Goal: Task Accomplishment & Management: Manage account settings

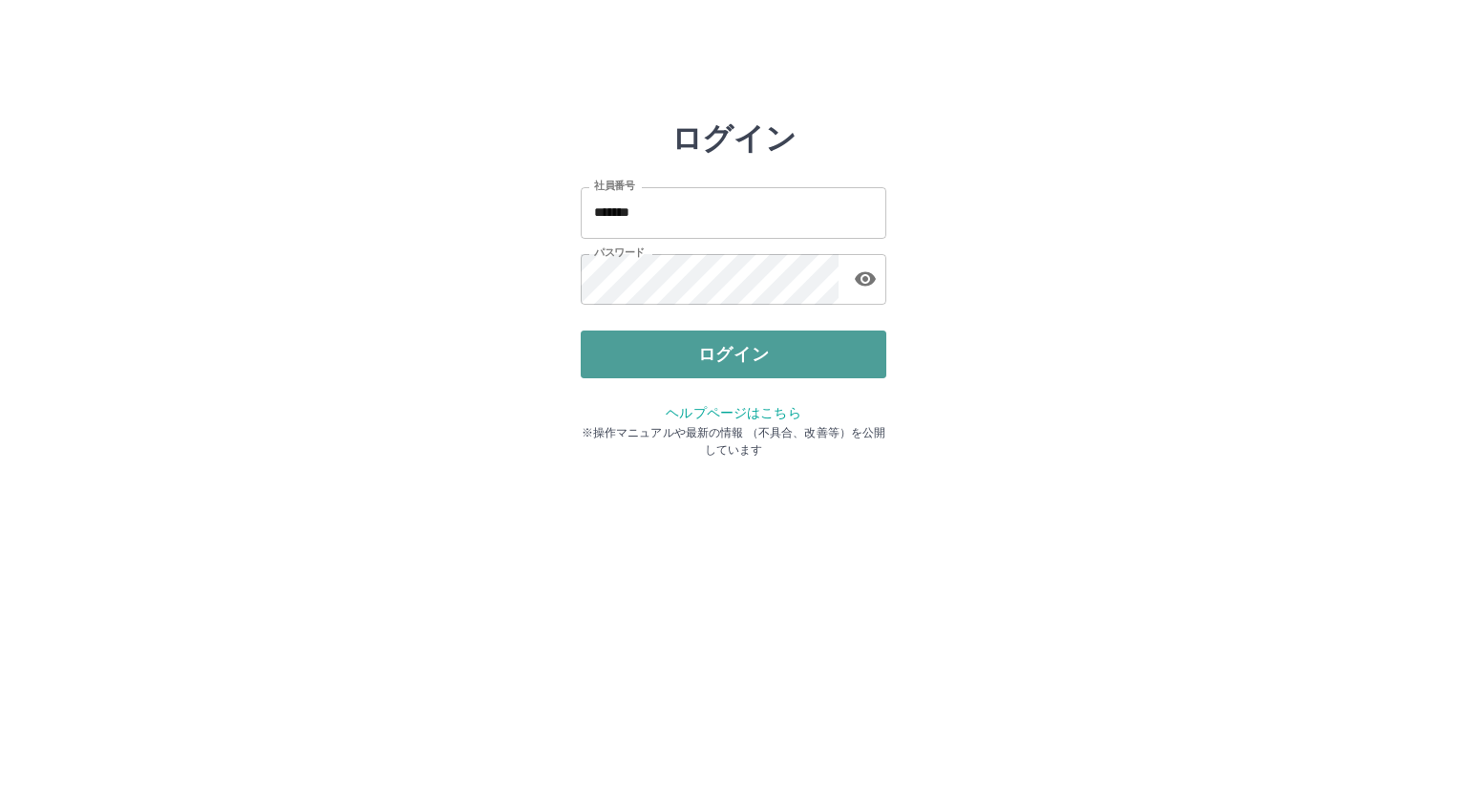
drag, startPoint x: 0, startPoint y: 0, endPoint x: 654, endPoint y: 367, distance: 749.9
click at [654, 367] on button "ログイン" at bounding box center [733, 354] width 305 height 48
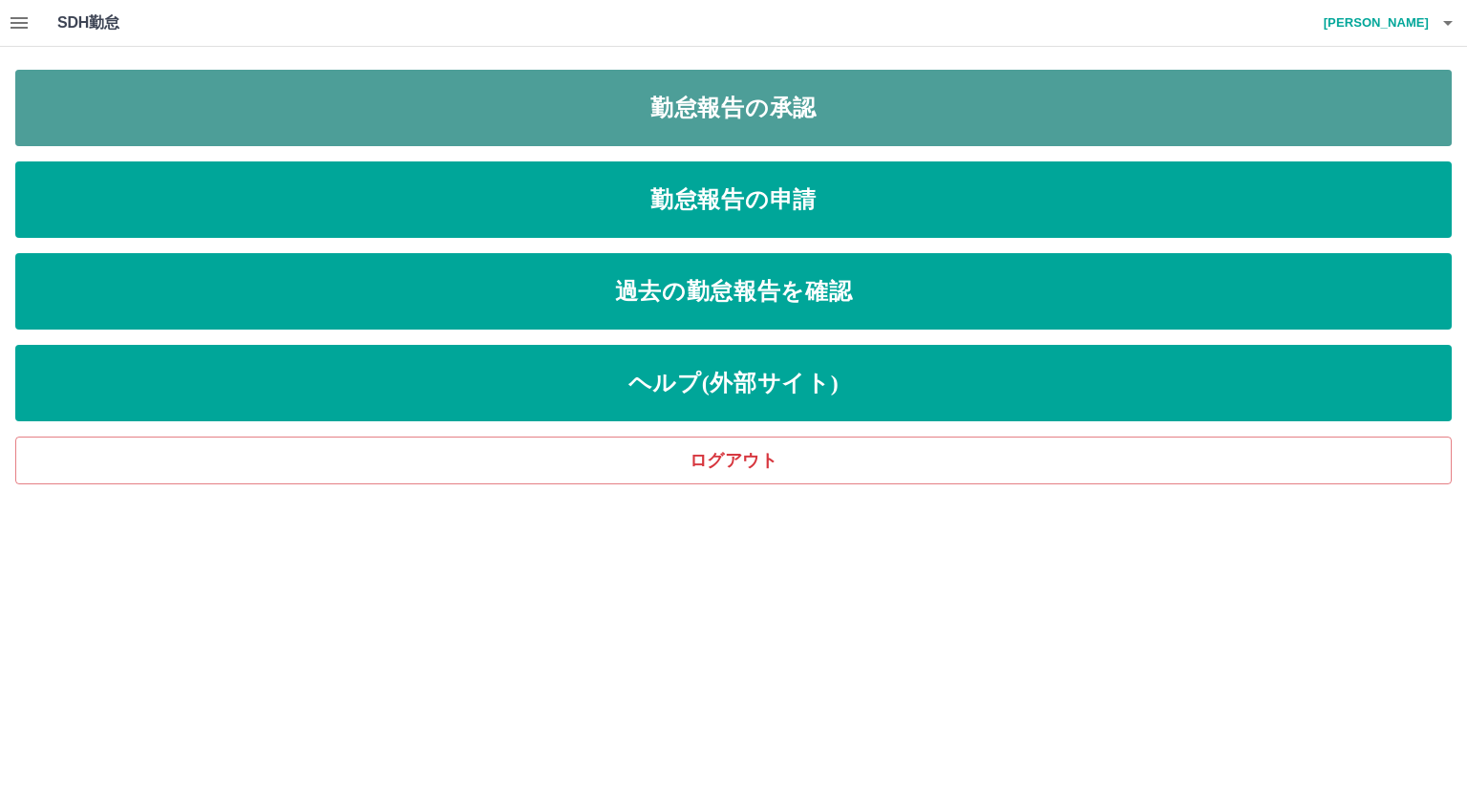
click at [746, 104] on link "勤怠報告の承認" at bounding box center [734, 108] width 1436 height 77
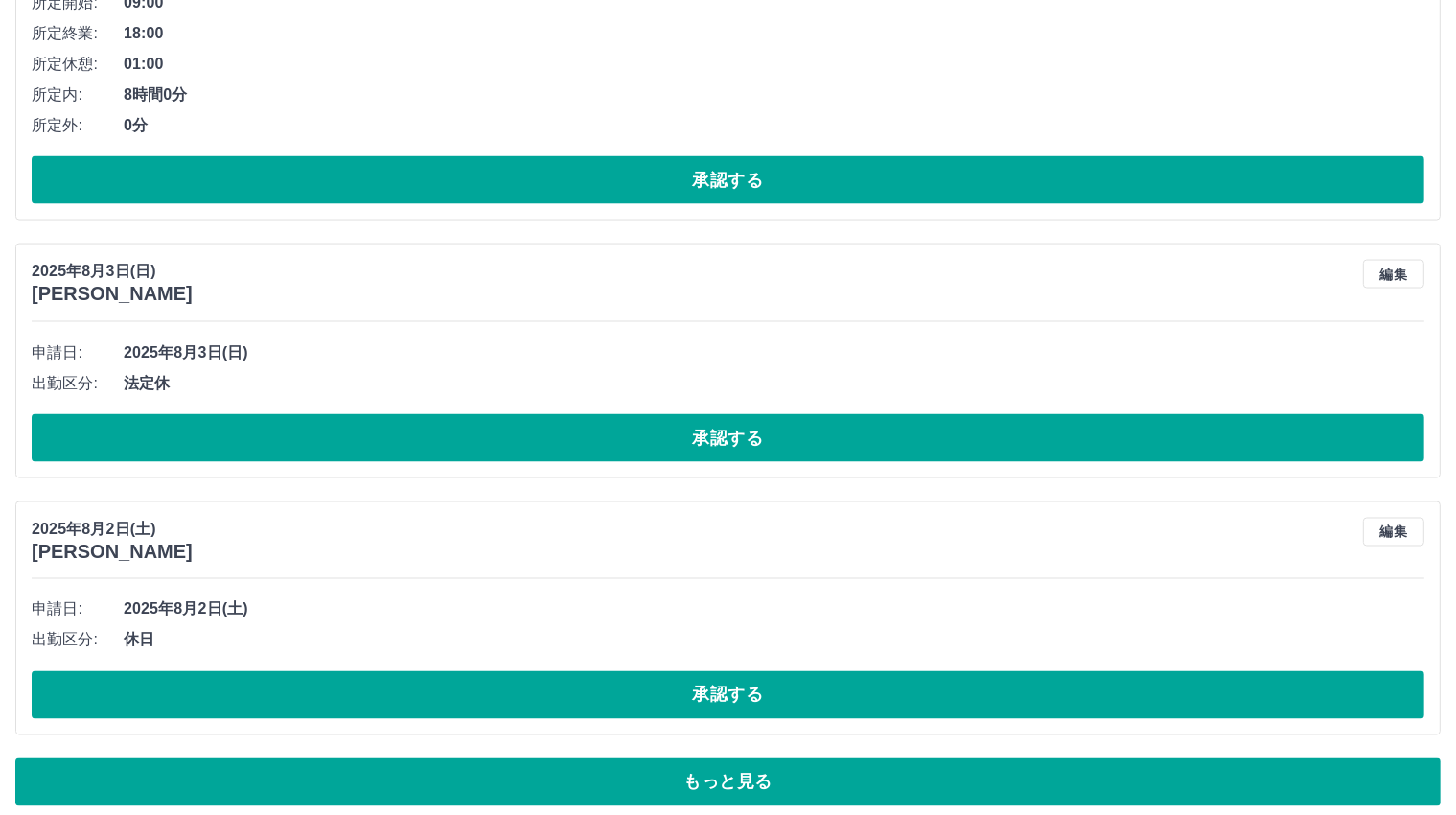
scroll to position [10315, 0]
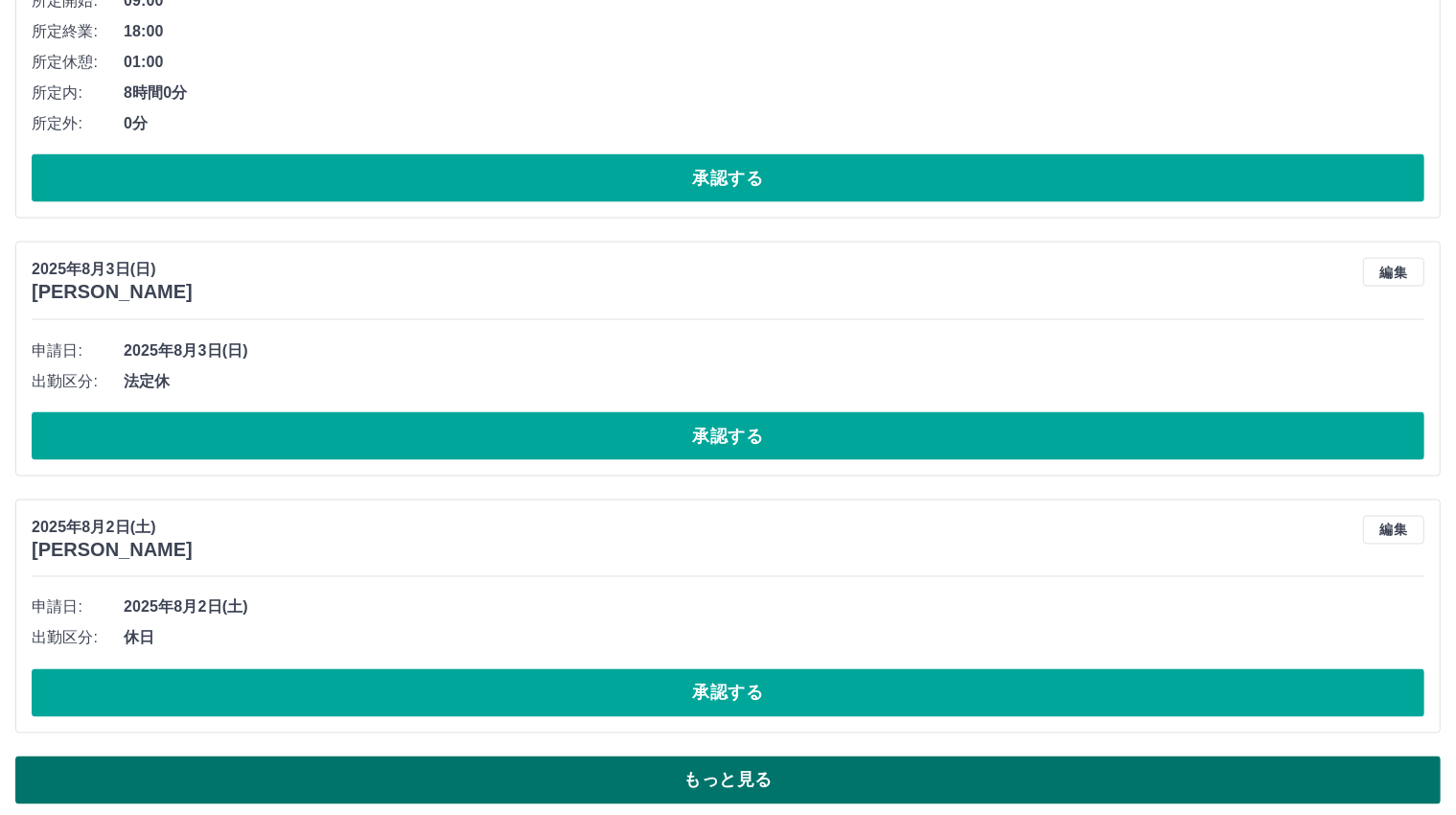
click at [672, 770] on button "もっと見る" at bounding box center [728, 780] width 1425 height 48
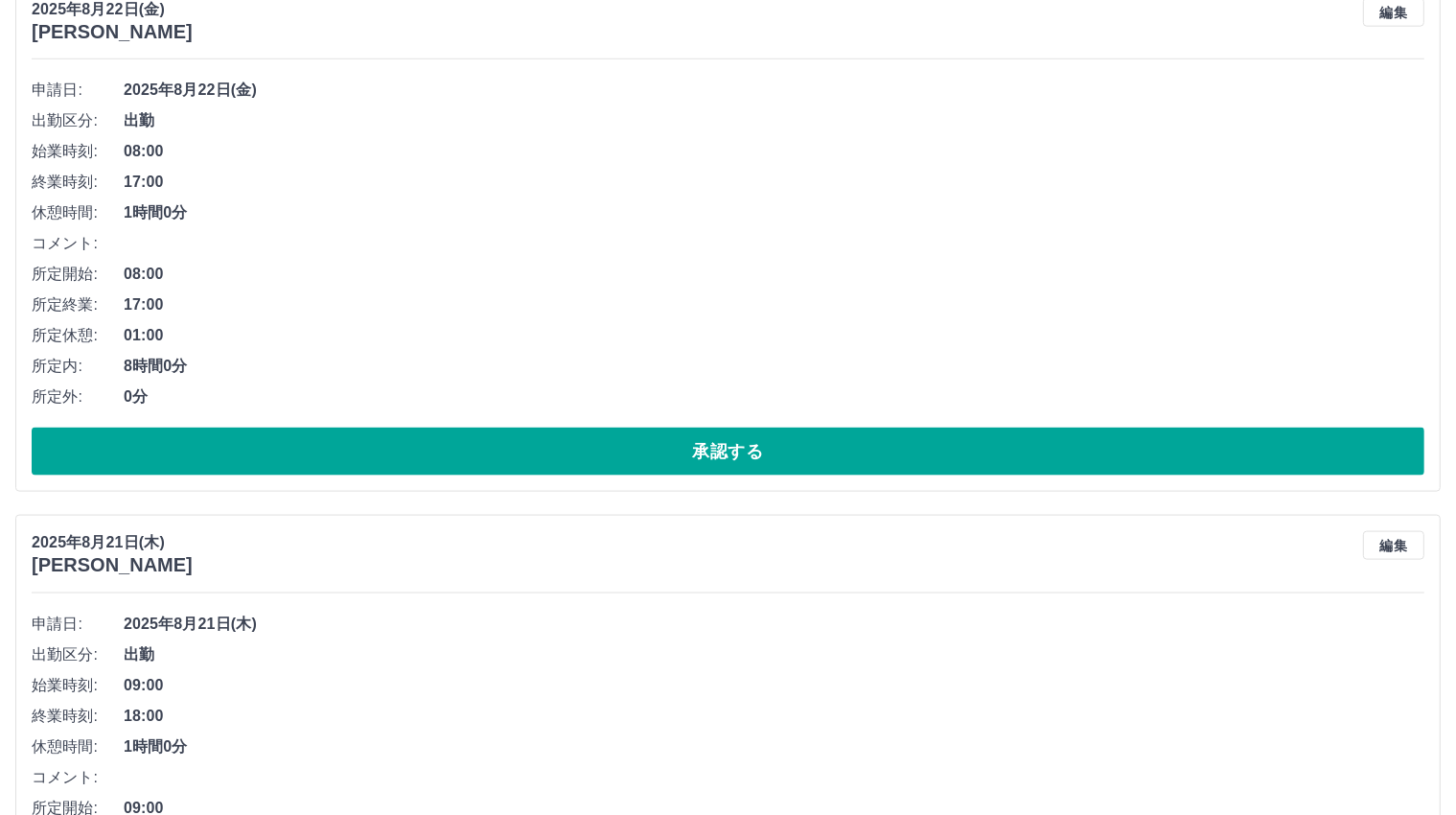
scroll to position [0, 0]
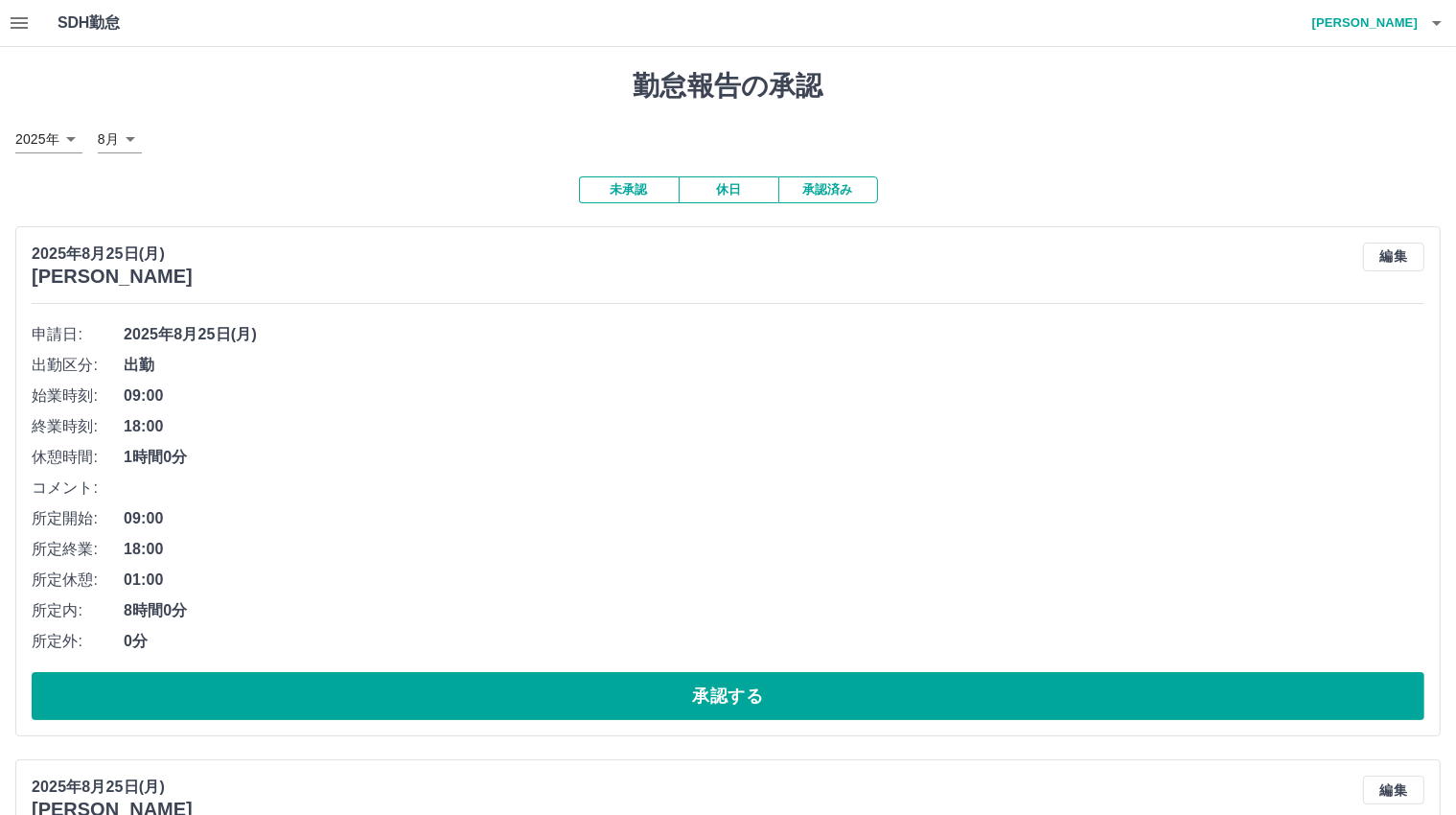
click at [683, 451] on span "1時間0分" at bounding box center [774, 457] width 1300 height 23
